Goal: Information Seeking & Learning: Learn about a topic

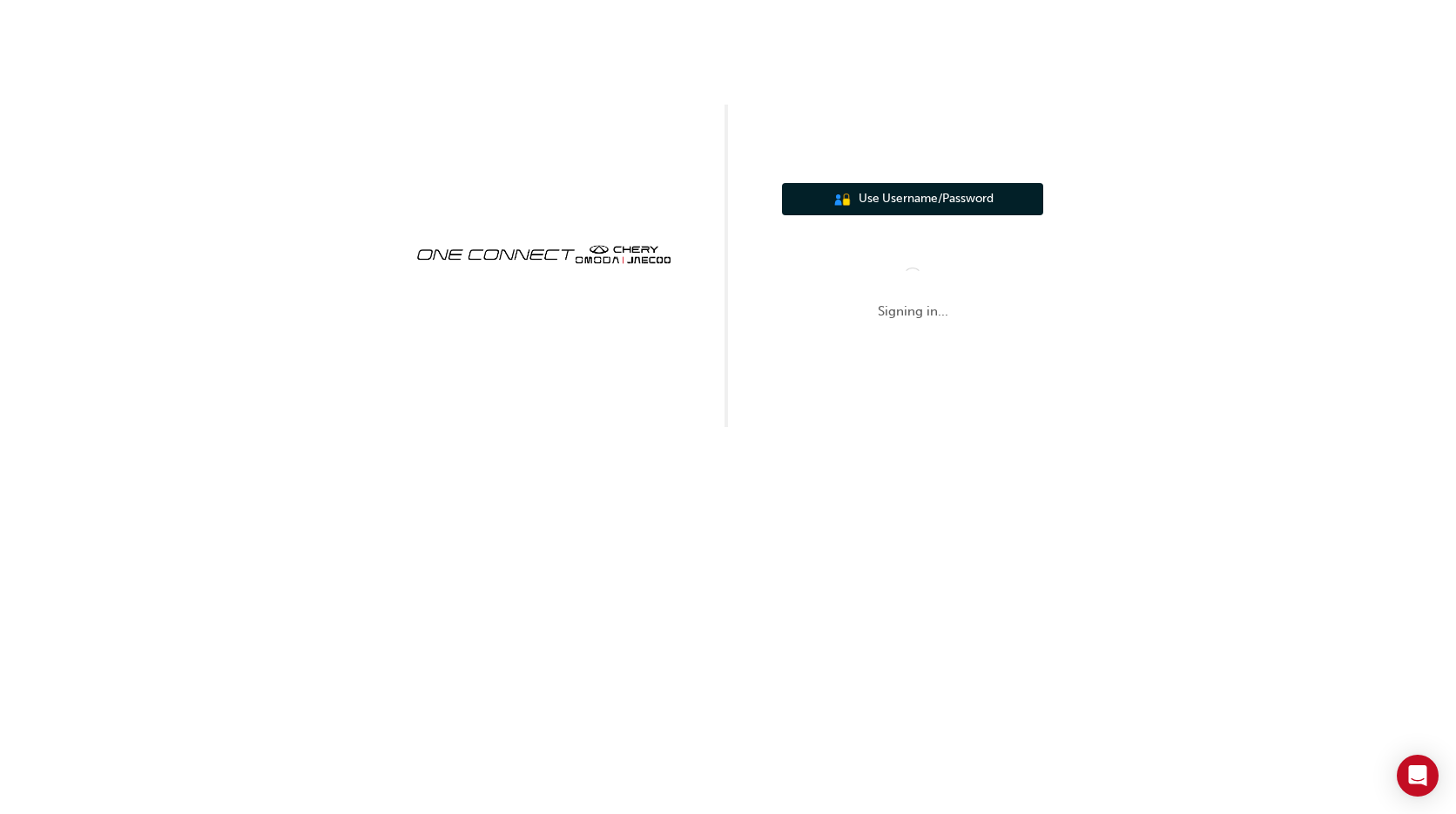
click at [903, 205] on span "Use Username/Password" at bounding box center [926, 199] width 135 height 20
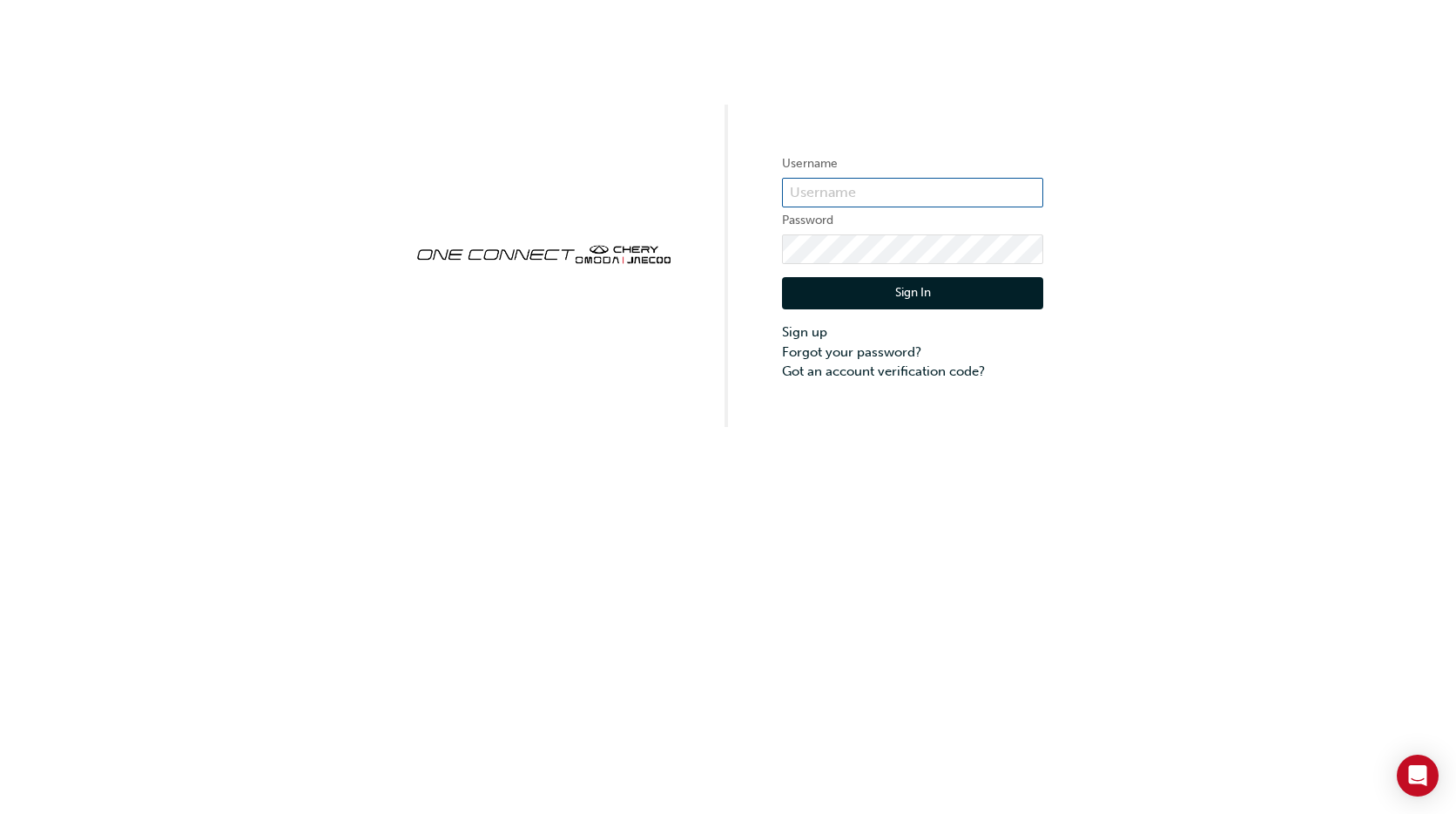
click at [833, 187] on input "text" at bounding box center [912, 193] width 262 height 30
type input "[EMAIL_ADDRESS][DOMAIN_NAME]"
click at [899, 287] on button "Sign In" at bounding box center [912, 293] width 262 height 33
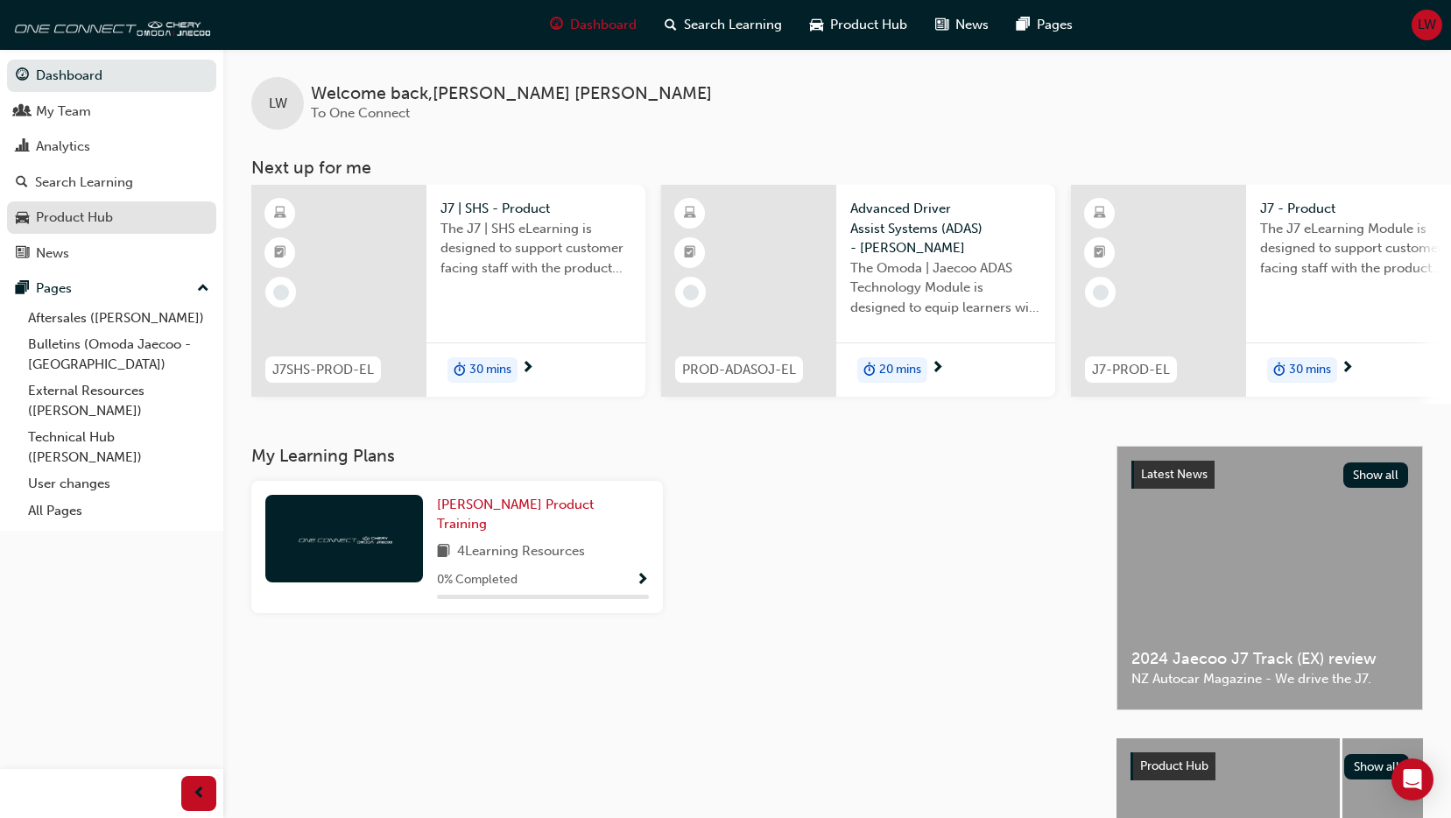
click at [98, 208] on div "Product Hub" at bounding box center [74, 218] width 77 height 20
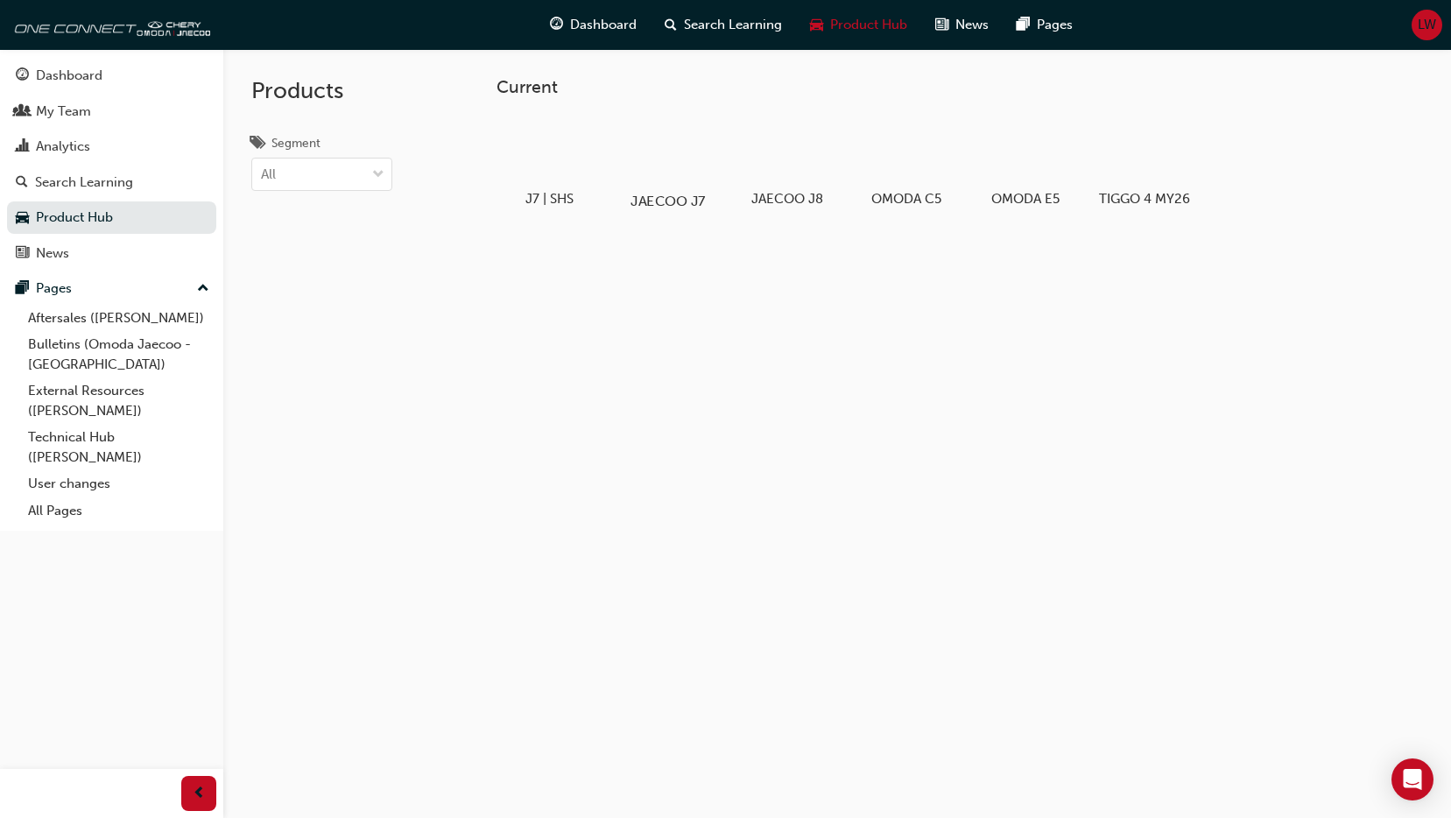
click at [680, 154] on div at bounding box center [668, 151] width 97 height 70
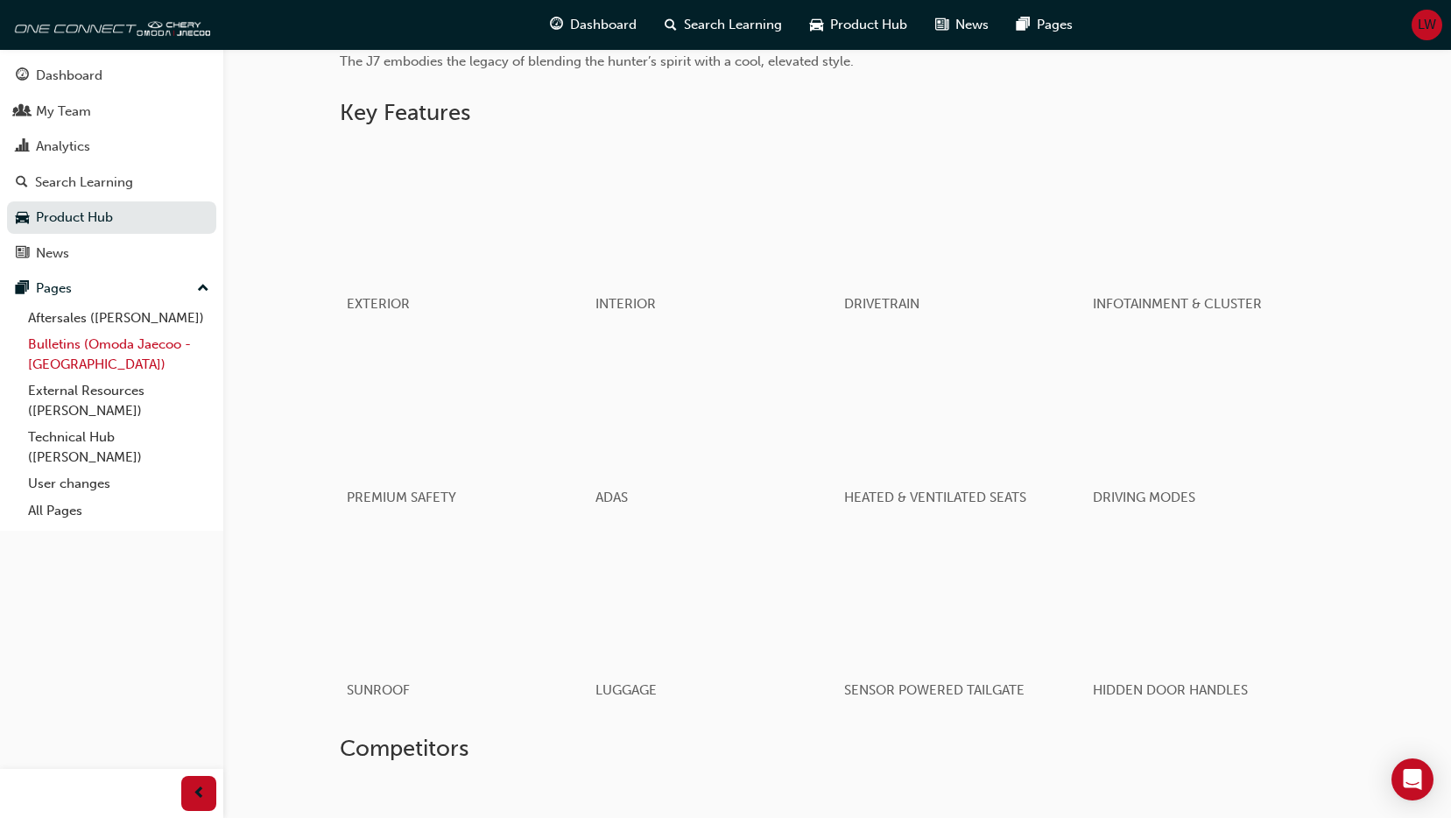
scroll to position [1051, 0]
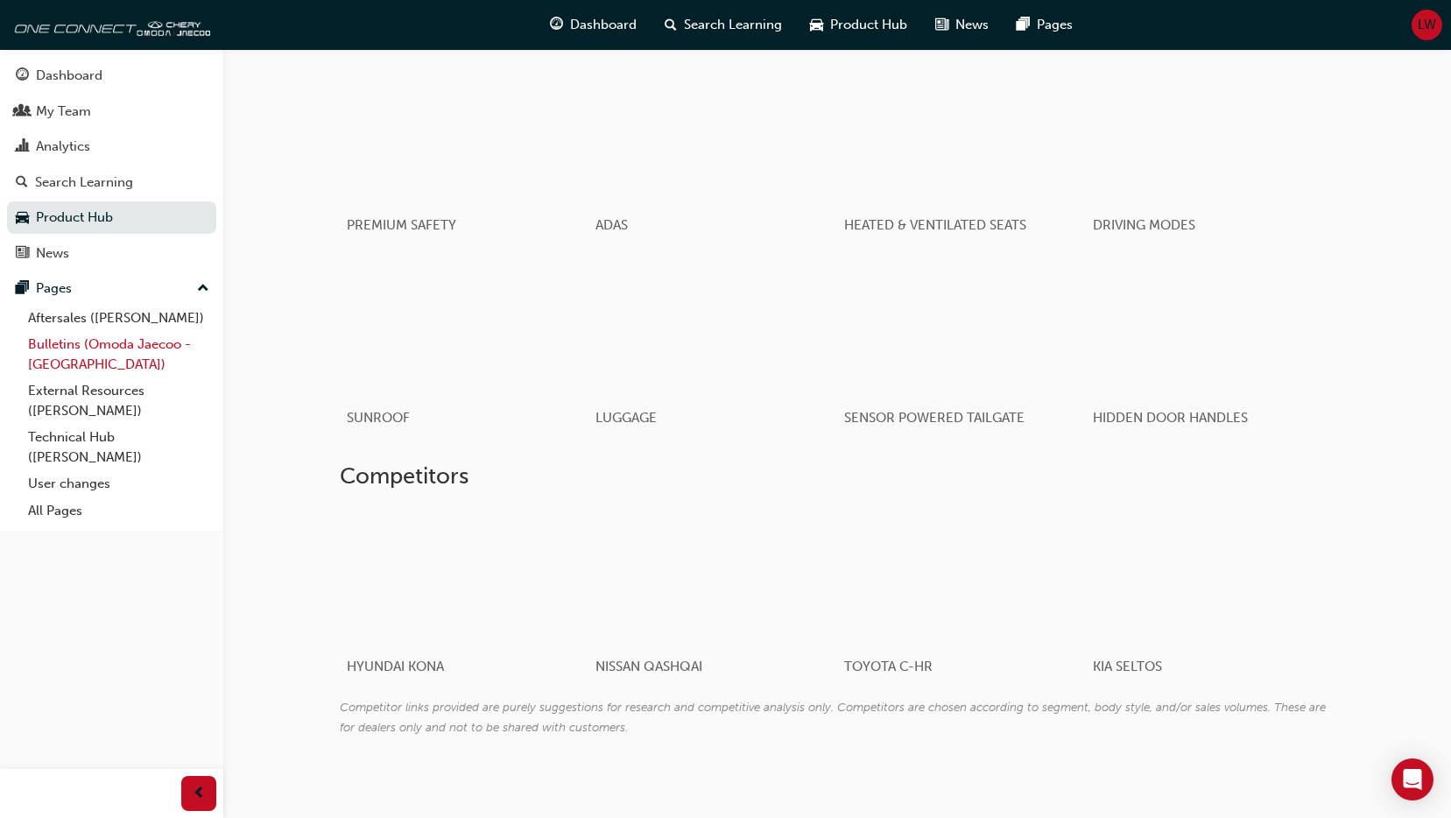
click at [130, 343] on link "Bulletins (Omoda Jaecoo - [GEOGRAPHIC_DATA])" at bounding box center [118, 354] width 195 height 46
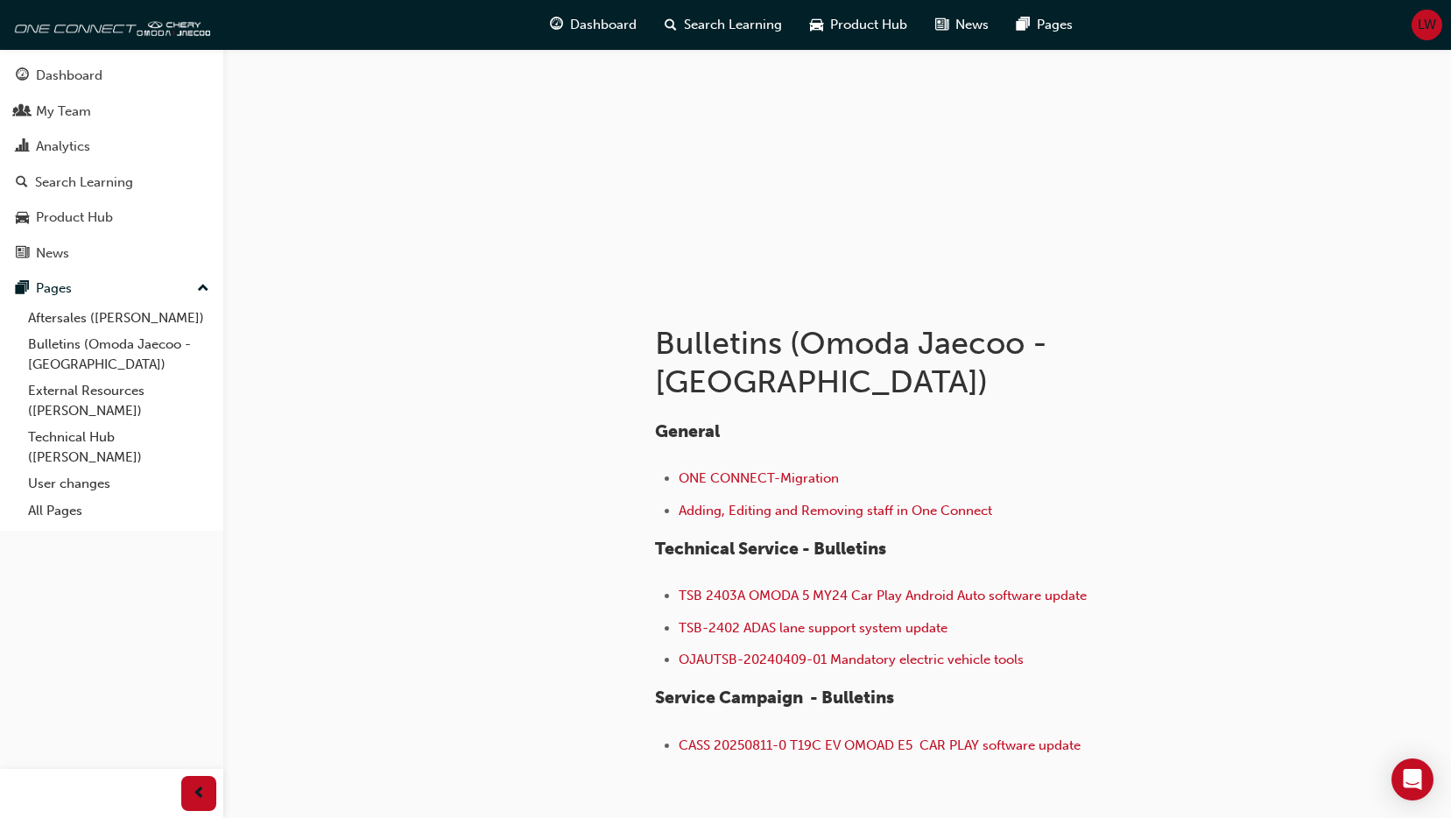
scroll to position [183, 0]
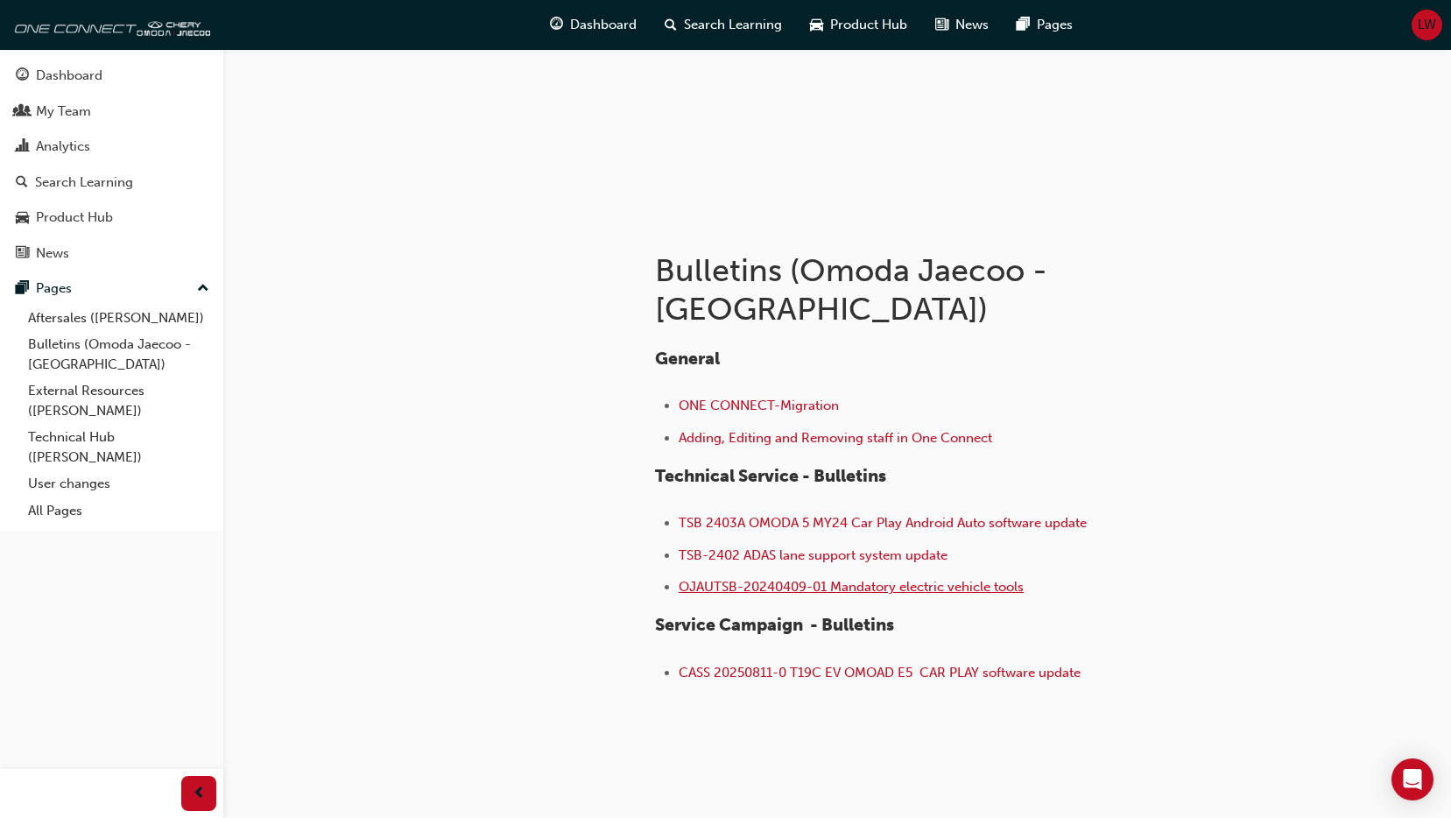
click at [791, 579] on span "OJAUTSB-20240409-01 Mandatory electric vehicle tools" at bounding box center [851, 587] width 345 height 16
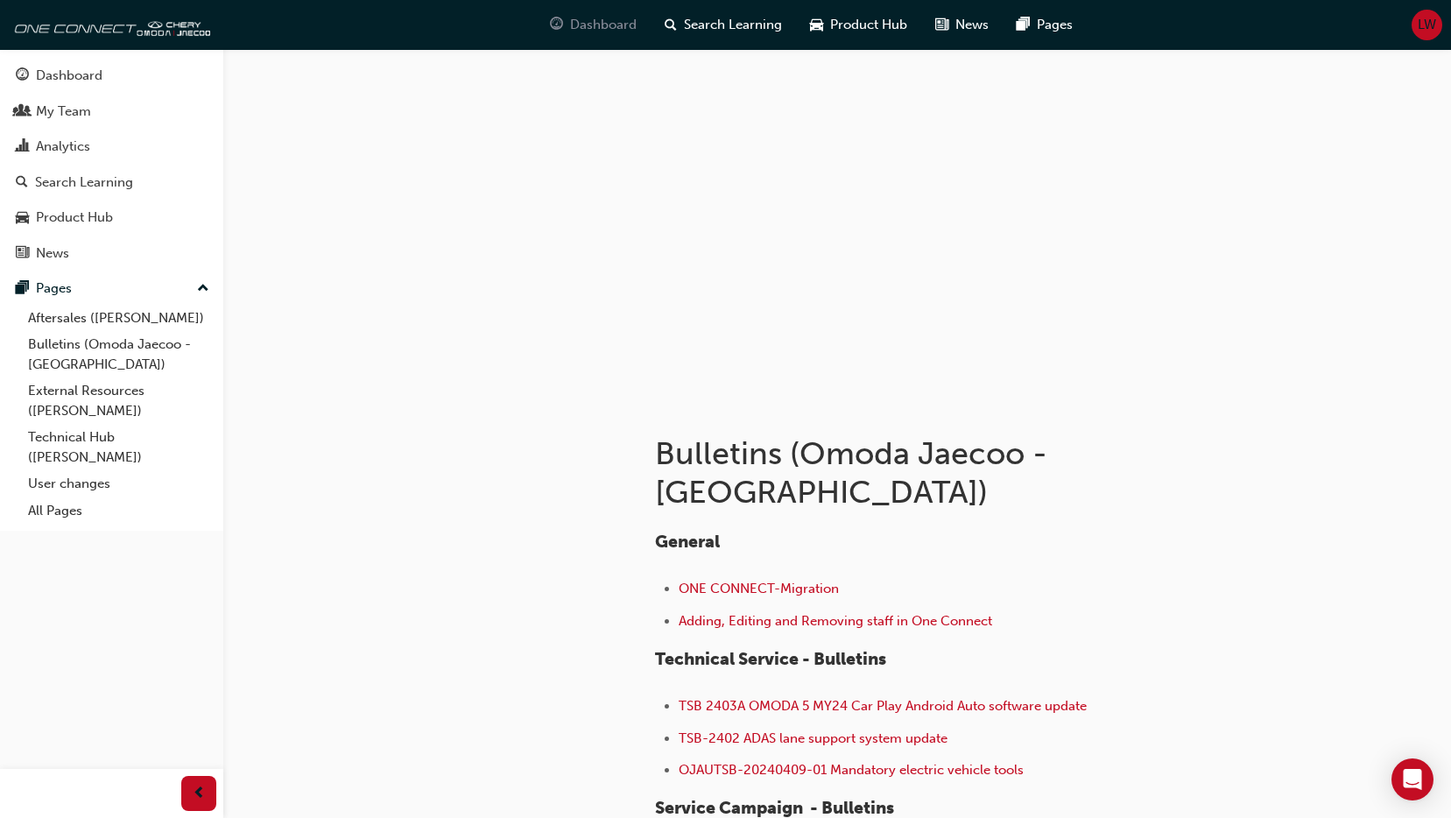
click at [607, 22] on span "Dashboard" at bounding box center [603, 25] width 67 height 20
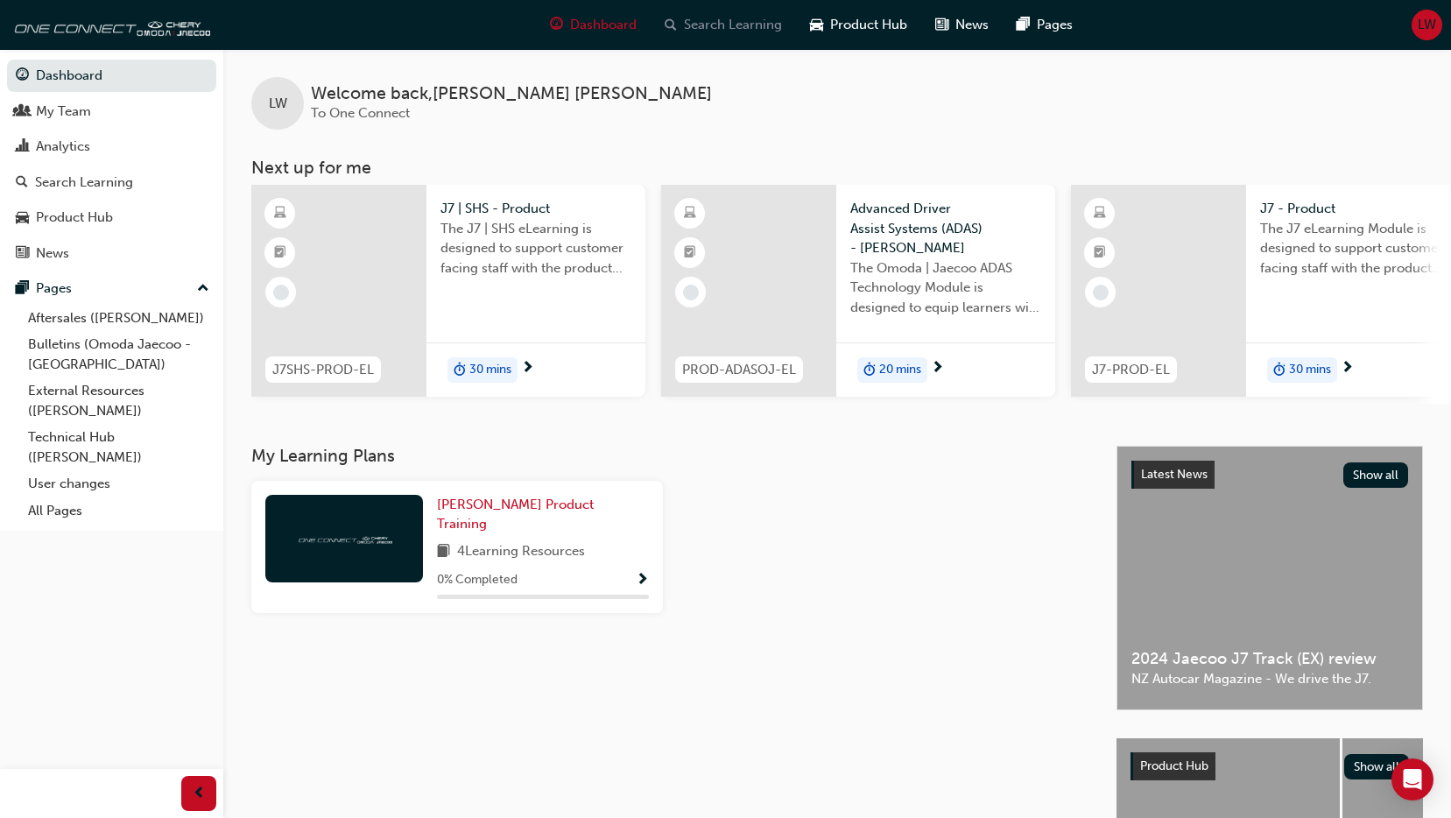
click at [738, 22] on span "Search Learning" at bounding box center [733, 25] width 98 height 20
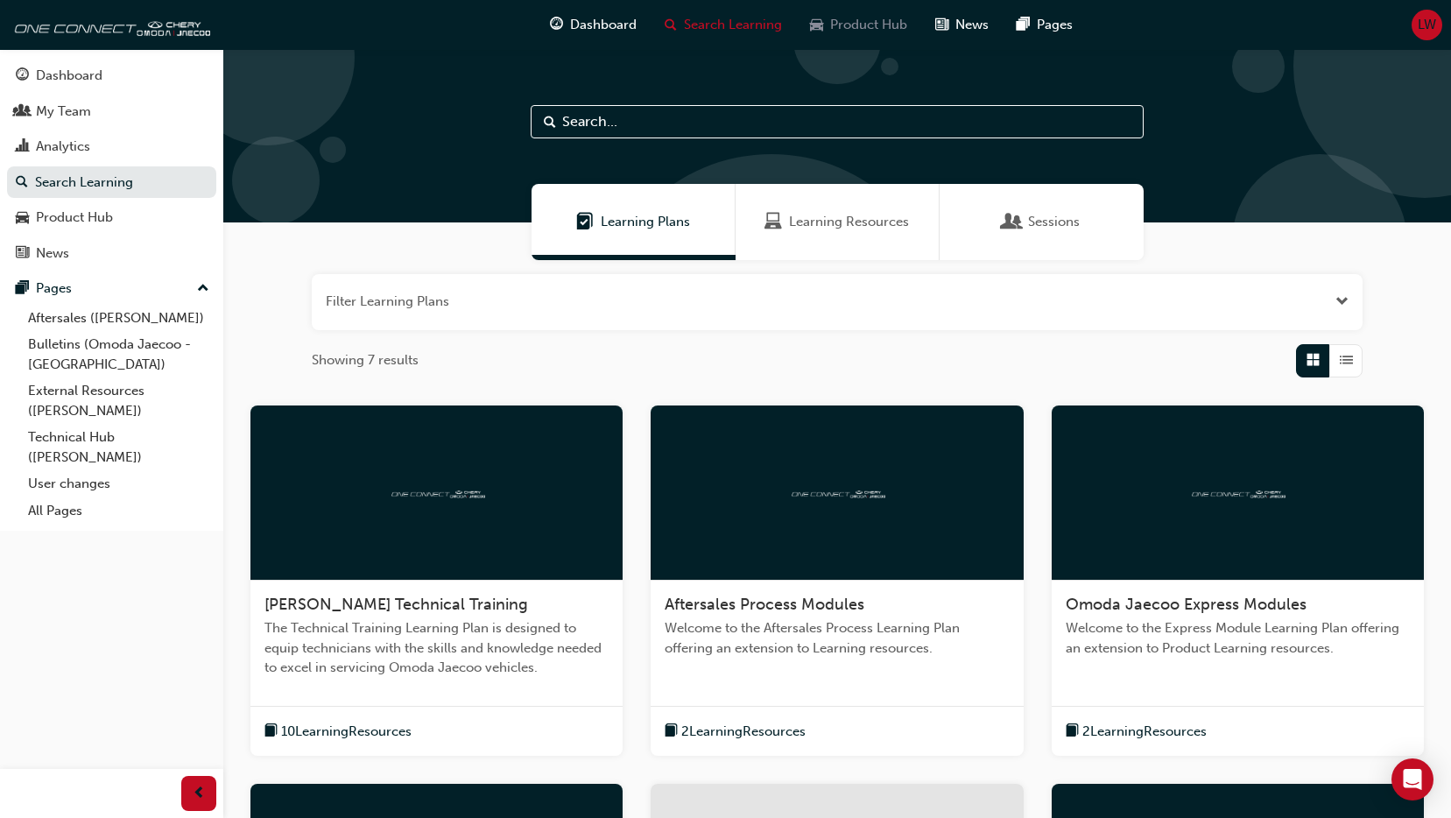
click at [874, 19] on span "Product Hub" at bounding box center [868, 25] width 77 height 20
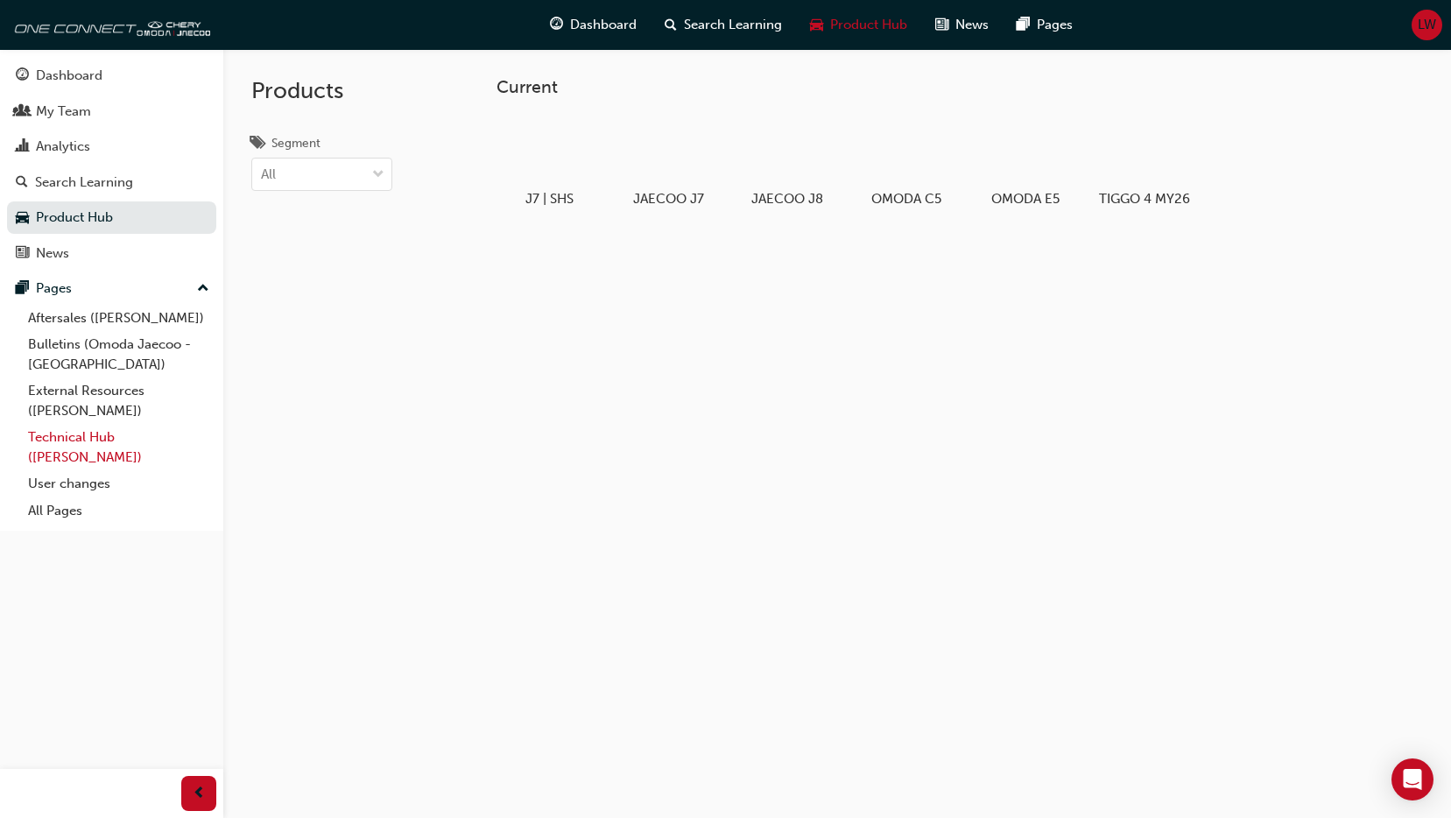
click at [102, 442] on link "Technical Hub ([PERSON_NAME])" at bounding box center [118, 447] width 195 height 46
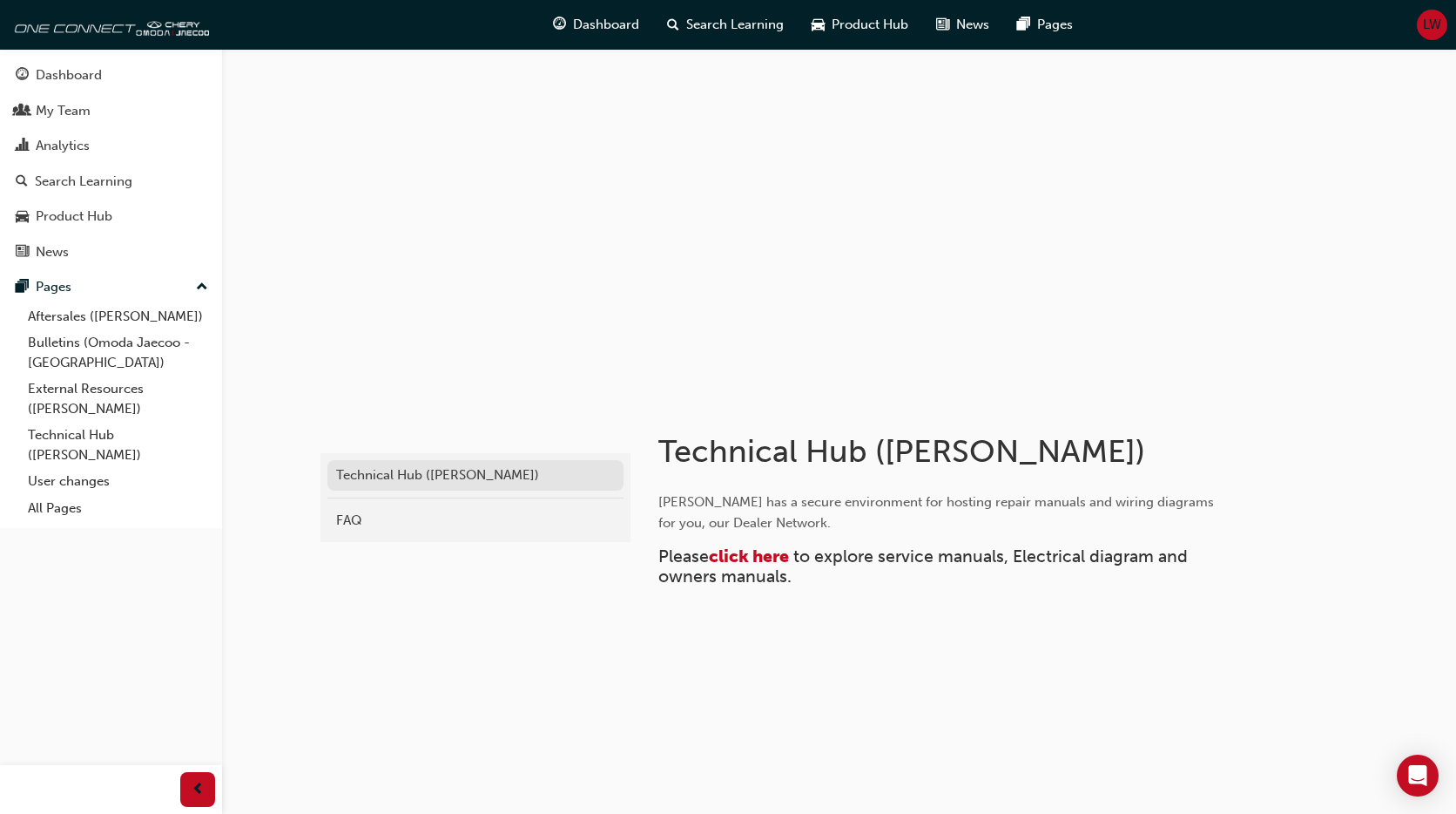
click at [442, 480] on div "Technical Hub ([PERSON_NAME])" at bounding box center [475, 476] width 278 height 20
click at [418, 472] on div "Technical Hub ([PERSON_NAME])" at bounding box center [475, 476] width 278 height 20
click at [745, 549] on span "click here" at bounding box center [749, 556] width 81 height 20
click at [138, 435] on link "Technical Hub ([PERSON_NAME])" at bounding box center [117, 445] width 194 height 46
click at [766, 563] on span "click here" at bounding box center [749, 556] width 81 height 20
